Goal: Check status: Check status

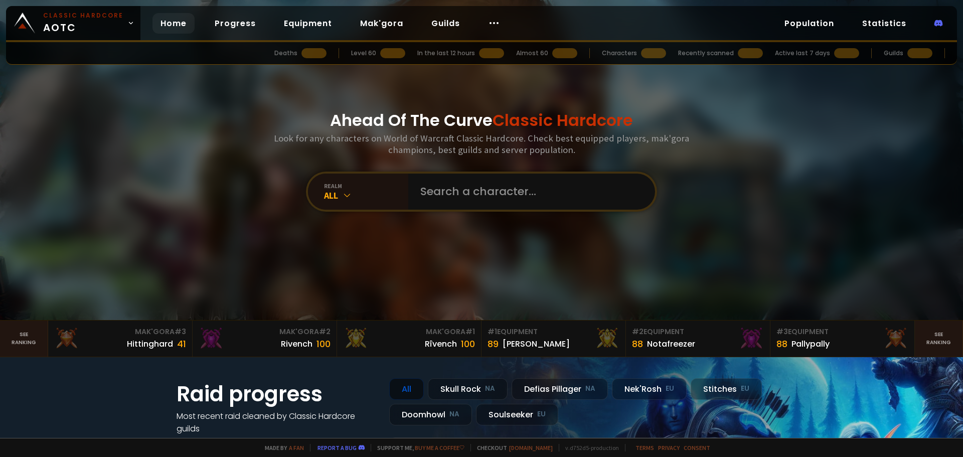
click at [448, 186] on input "text" at bounding box center [528, 192] width 229 height 36
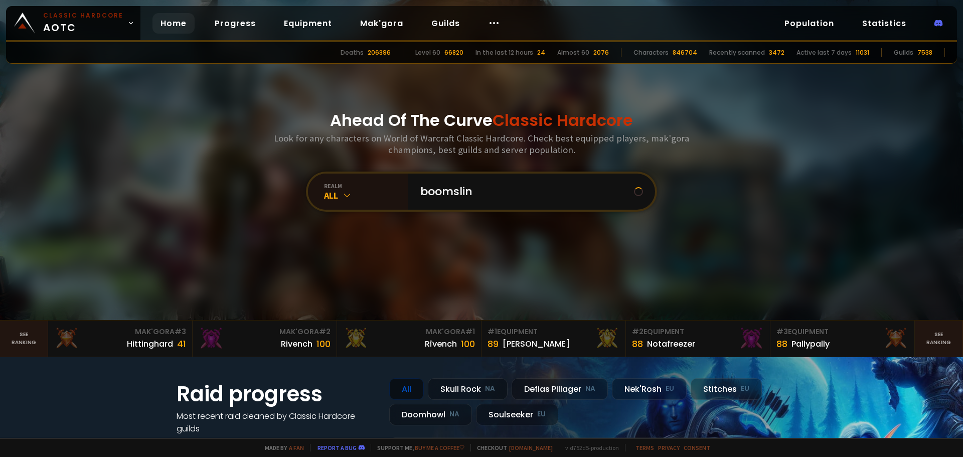
type input "boomsling"
click at [472, 190] on input "text" at bounding box center [528, 192] width 229 height 36
paste input "bòómslang"
type input "bòómslang"
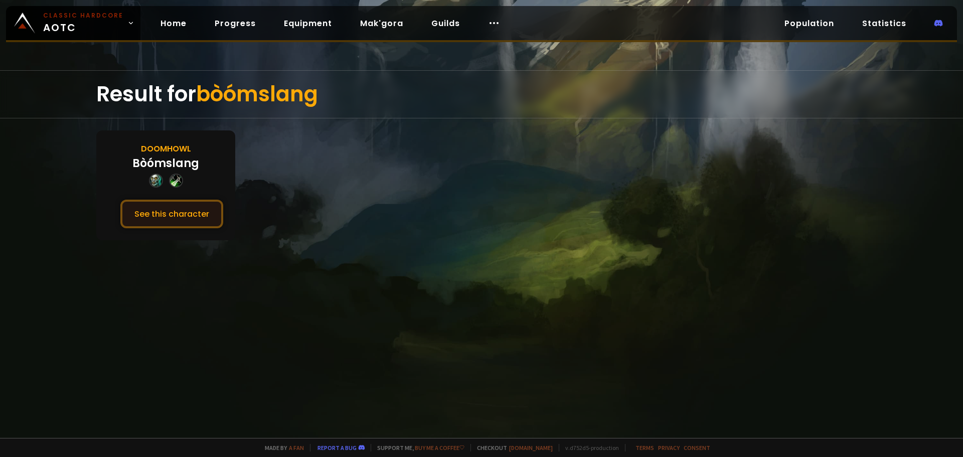
click at [146, 214] on button "See this character" at bounding box center [171, 214] width 103 height 29
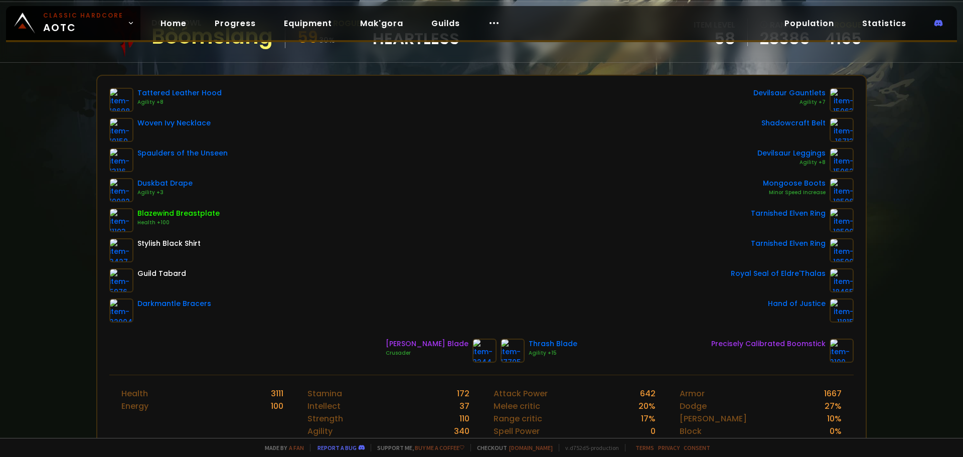
scroll to position [100, 0]
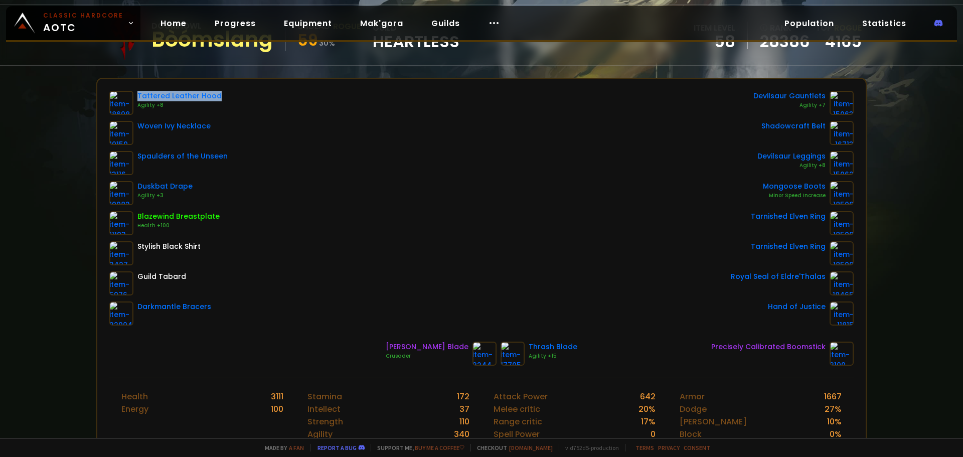
drag, startPoint x: 234, startPoint y: 95, endPoint x: 137, endPoint y: 88, distance: 97.0
click at [137, 88] on div "Tattered Leather Hood Agility +8 Woven Ivy Necklace Spaulders of the Unseen Dus…" at bounding box center [481, 228] width 768 height 299
drag, startPoint x: 194, startPoint y: 188, endPoint x: 138, endPoint y: 183, distance: 55.8
click at [138, 183] on div "Duskbat Drape Agility +3" at bounding box center [168, 193] width 118 height 24
